Goal: Task Accomplishment & Management: Complete application form

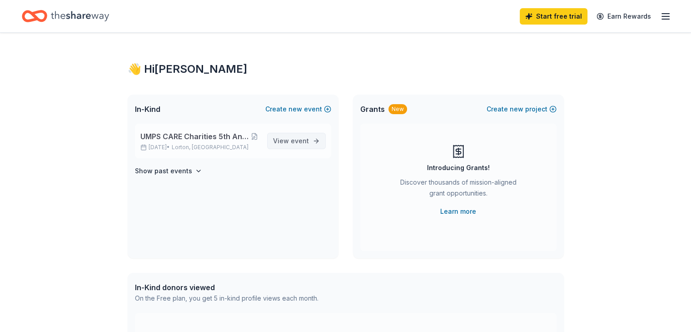
click at [286, 141] on span "View event" at bounding box center [291, 140] width 36 height 11
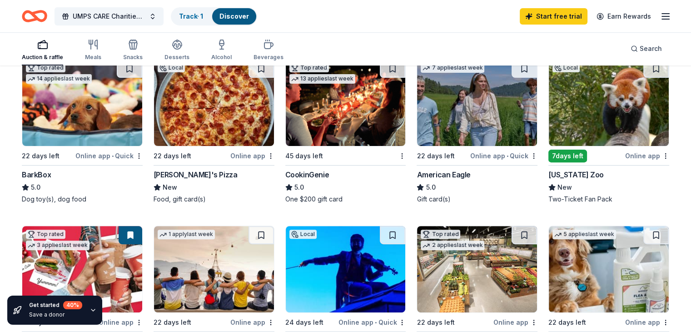
scroll to position [273, 0]
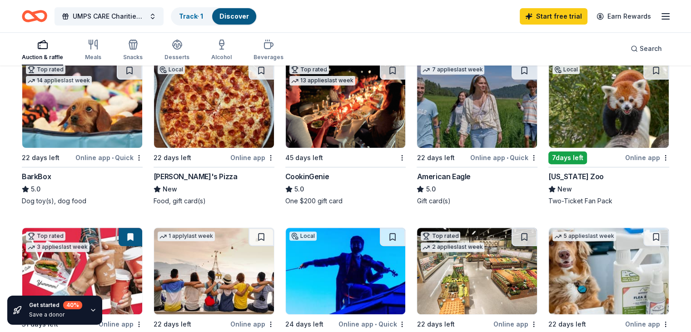
click at [60, 169] on div "Top rated 14 applies last week 22 days left Online app • Quick BarkBox 5.0 Dog …" at bounding box center [82, 133] width 121 height 144
click at [321, 177] on div "CookinGenie" at bounding box center [307, 176] width 44 height 11
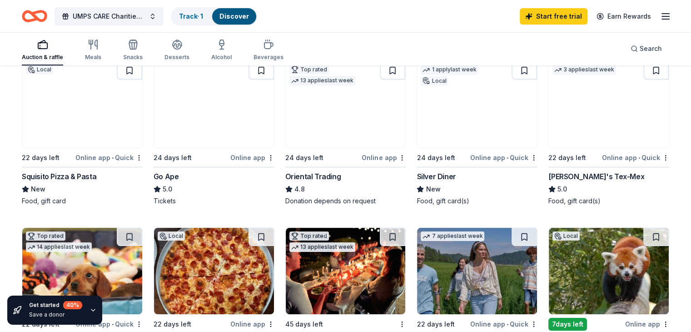
scroll to position [91, 0]
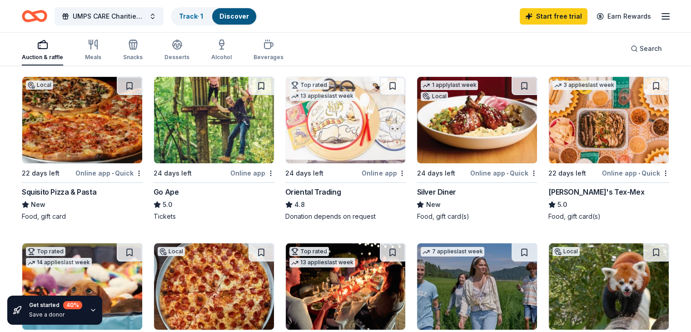
click at [187, 179] on div "24 days left Online app Go Ape 5.0 Tickets" at bounding box center [214, 148] width 121 height 144
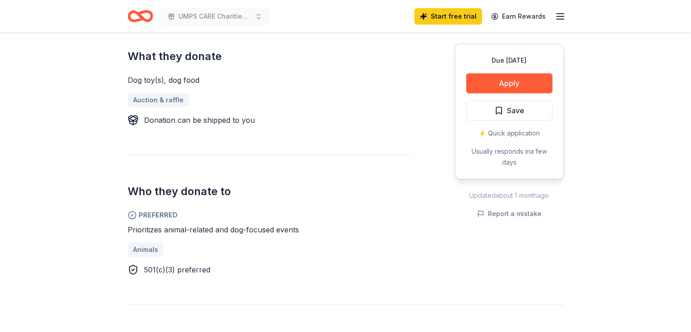
scroll to position [409, 0]
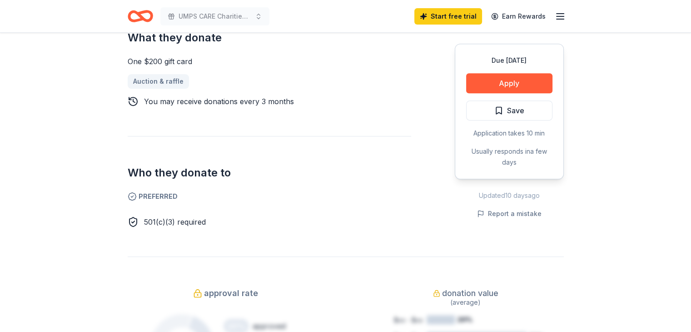
scroll to position [454, 0]
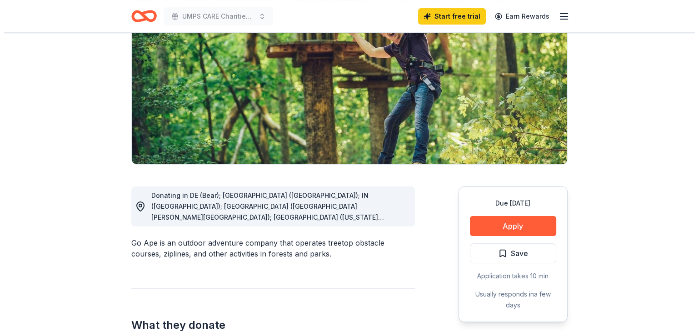
scroll to position [182, 0]
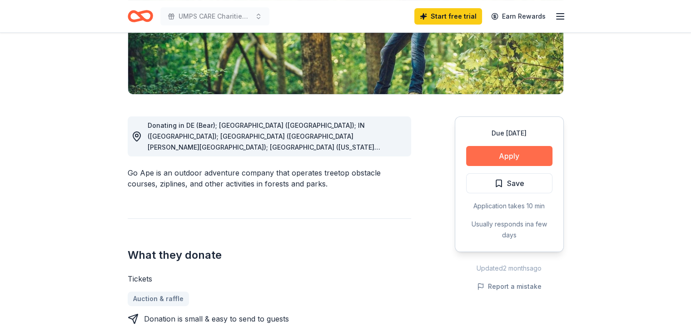
click at [498, 156] on button "Apply" at bounding box center [509, 156] width 86 height 20
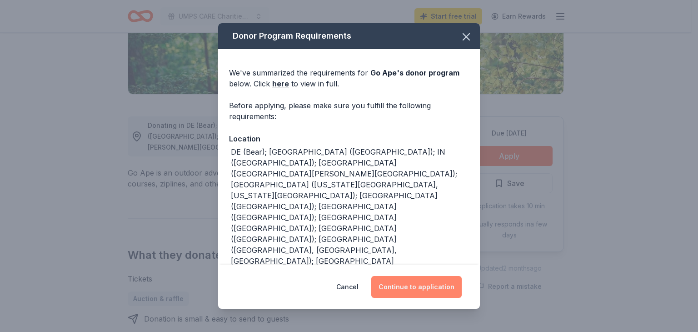
click at [416, 287] on button "Continue to application" at bounding box center [416, 287] width 90 height 22
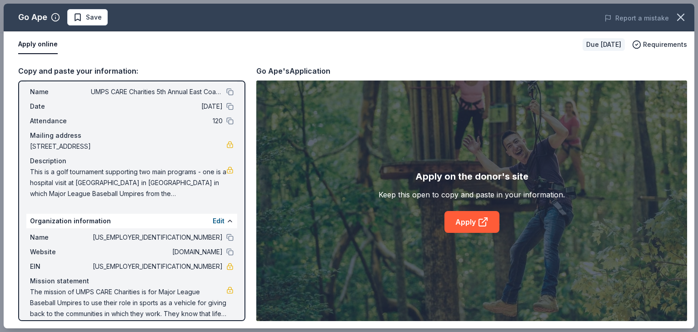
scroll to position [30, 0]
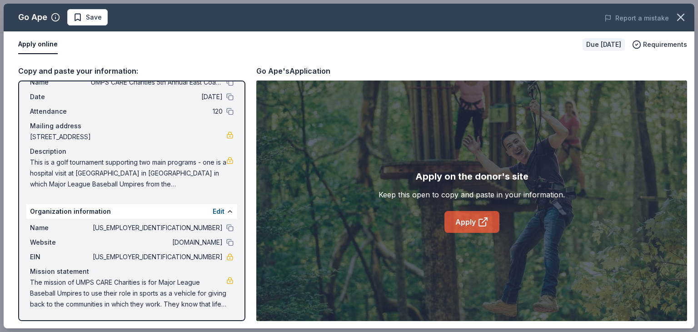
click at [469, 224] on link "Apply" at bounding box center [471, 222] width 55 height 22
